Goal: Contribute content: Add original content to the website for others to see

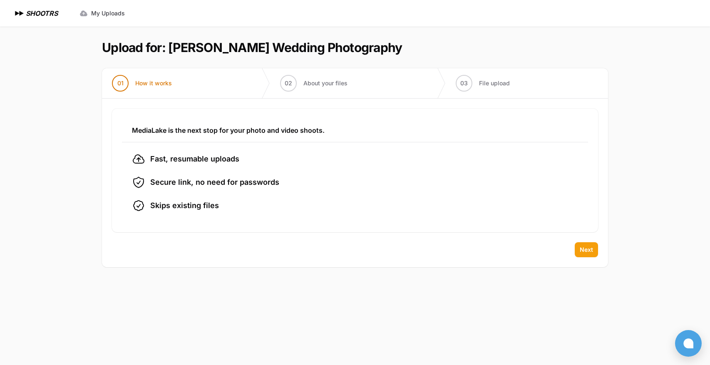
click at [583, 251] on span "Next" at bounding box center [586, 249] width 13 height 8
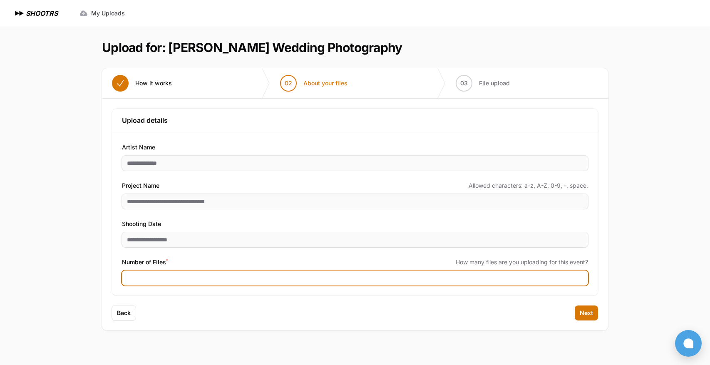
click at [236, 279] on input "Number of Files *" at bounding box center [355, 277] width 466 height 15
type input "****"
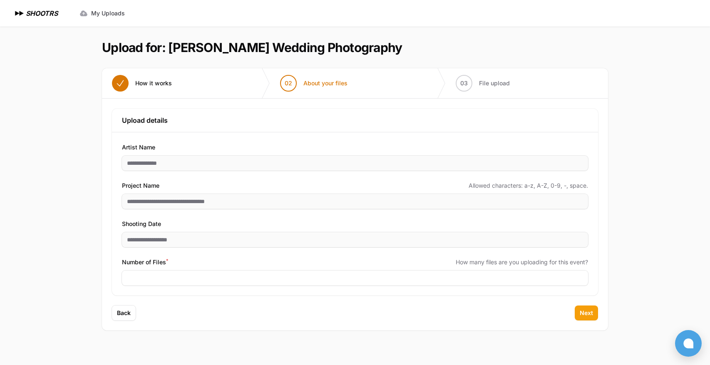
click at [583, 310] on span "Next" at bounding box center [586, 313] width 13 height 8
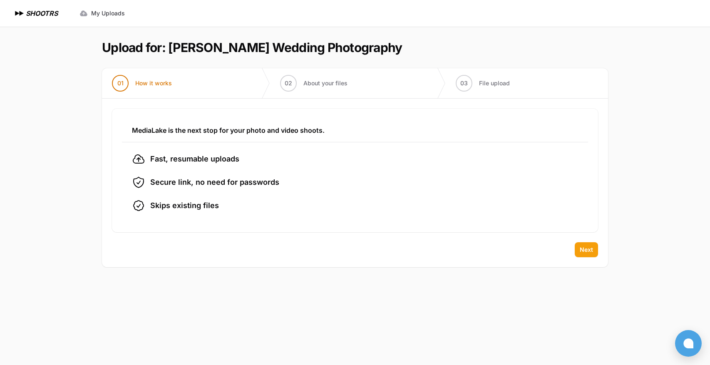
click at [580, 249] on span "Next" at bounding box center [586, 249] width 13 height 8
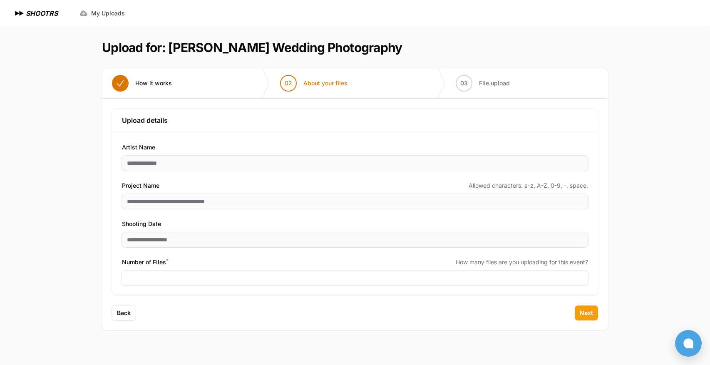
click at [586, 316] on span "Next" at bounding box center [586, 313] width 13 height 8
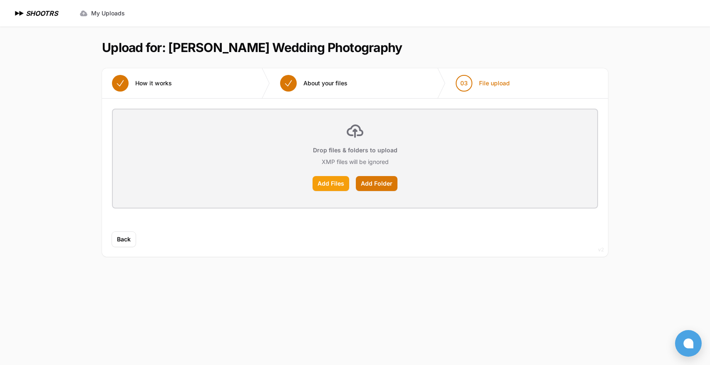
click at [334, 182] on label "Add Files" at bounding box center [330, 183] width 37 height 15
click at [0, 0] on input "Add Files" at bounding box center [0, 0] width 0 height 0
